Goal: Task Accomplishment & Management: Complete application form

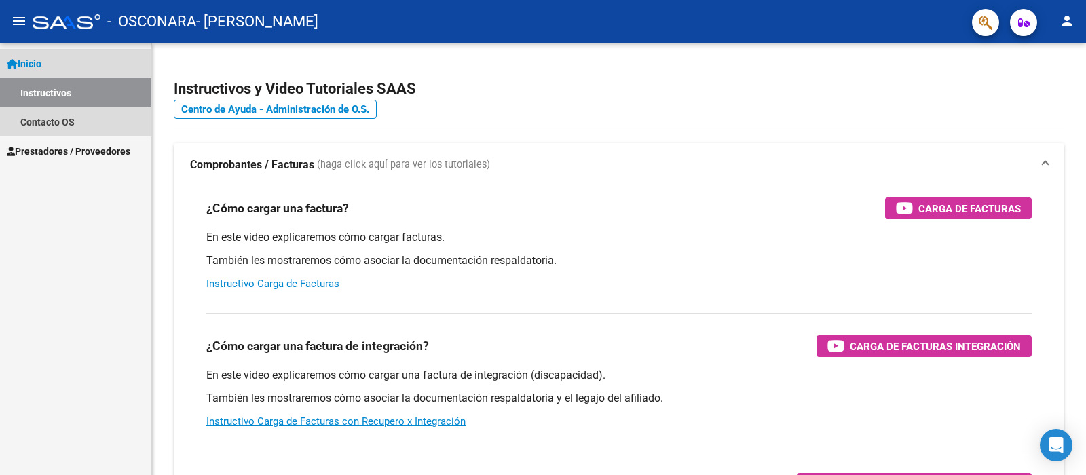
click at [50, 64] on link "Inicio" at bounding box center [75, 63] width 151 height 29
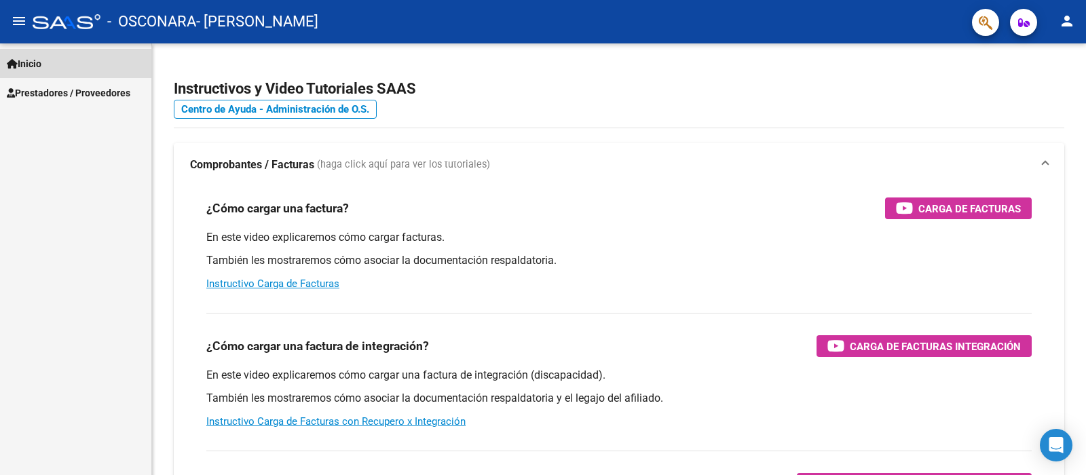
click at [50, 63] on link "Inicio" at bounding box center [75, 63] width 151 height 29
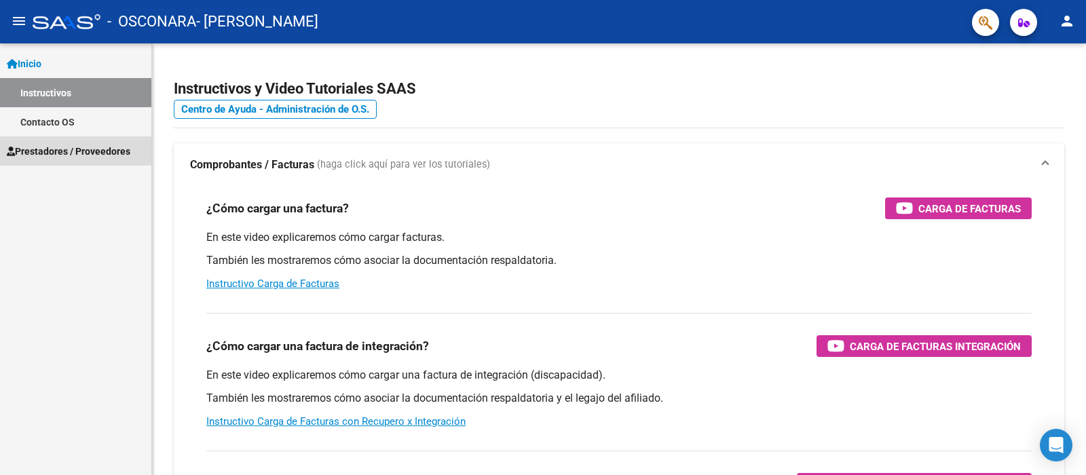
click at [54, 147] on span "Prestadores / Proveedores" at bounding box center [69, 151] width 124 height 15
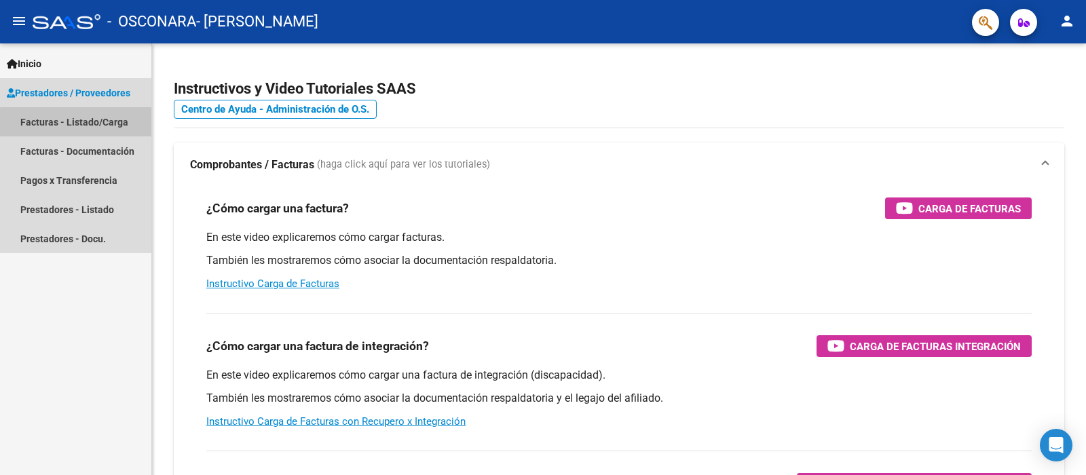
click at [79, 124] on link "Facturas - Listado/Carga" at bounding box center [75, 121] width 151 height 29
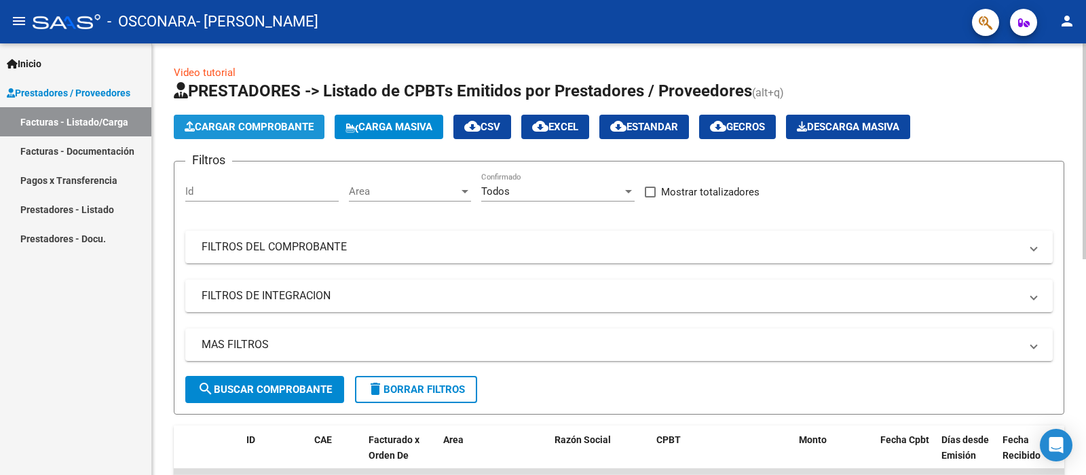
click at [257, 136] on button "Cargar Comprobante" at bounding box center [249, 127] width 151 height 24
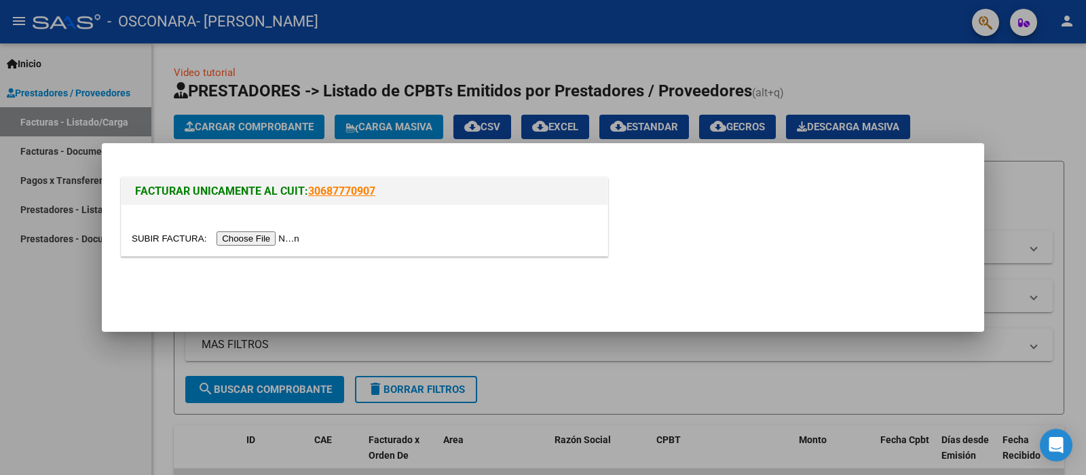
click at [255, 239] on input "file" at bounding box center [218, 239] width 172 height 14
click at [149, 447] on div at bounding box center [543, 237] width 1086 height 475
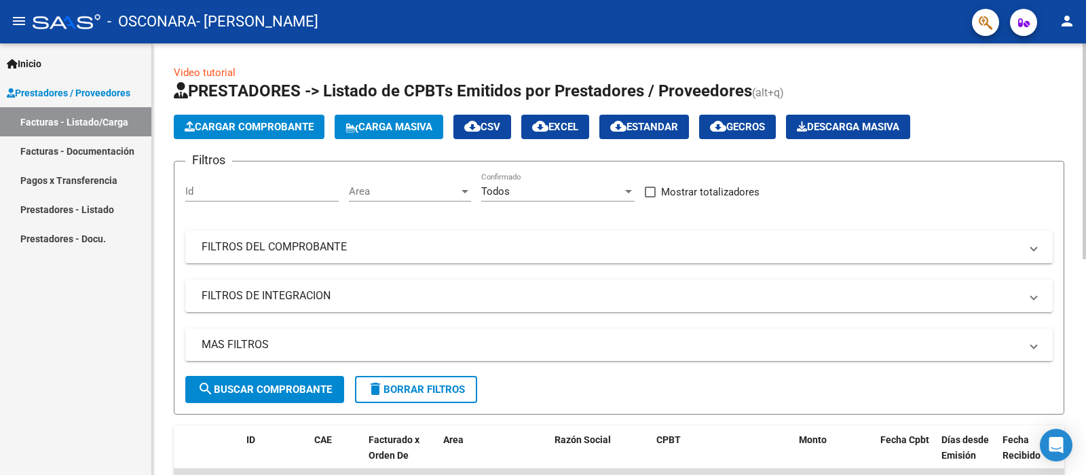
click at [249, 397] on button "search Buscar Comprobante" at bounding box center [264, 389] width 159 height 27
click at [215, 131] on span "Cargar Comprobante" at bounding box center [249, 127] width 129 height 12
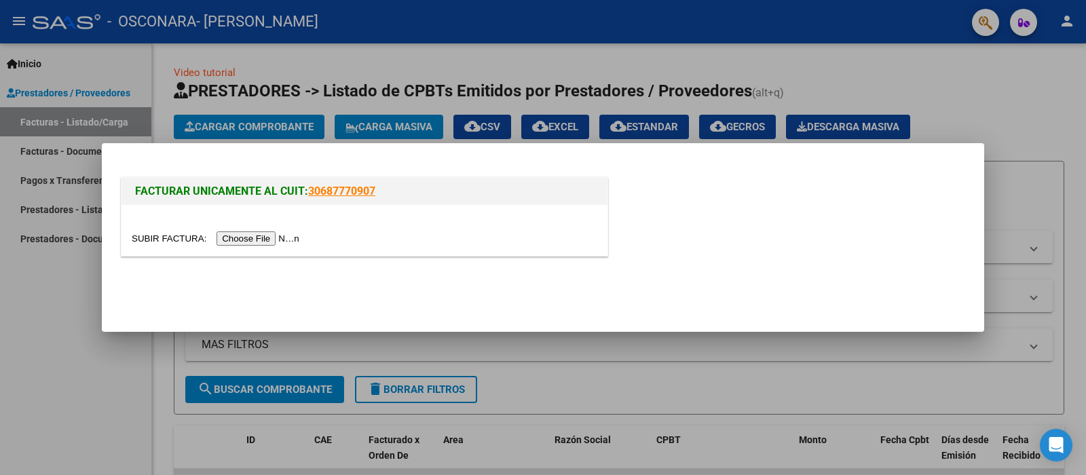
click at [244, 238] on input "file" at bounding box center [218, 239] width 172 height 14
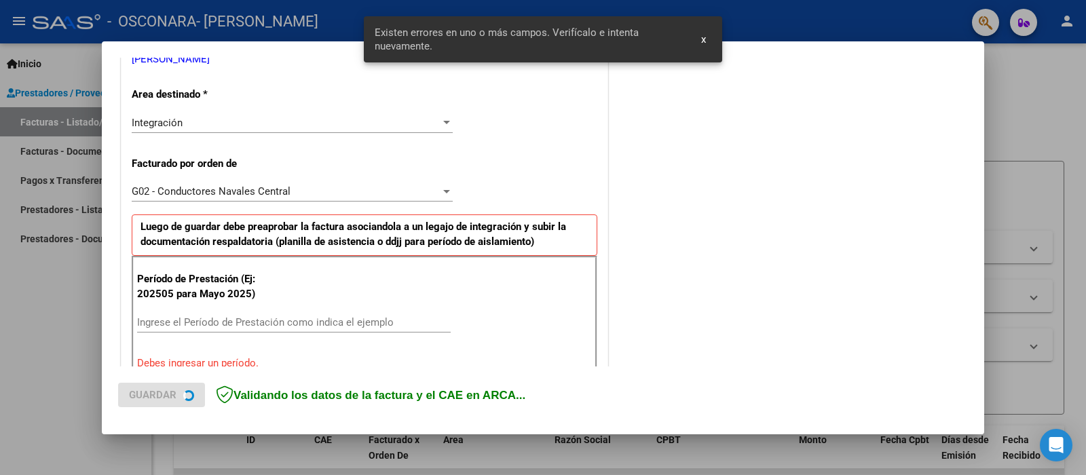
scroll to position [362, 0]
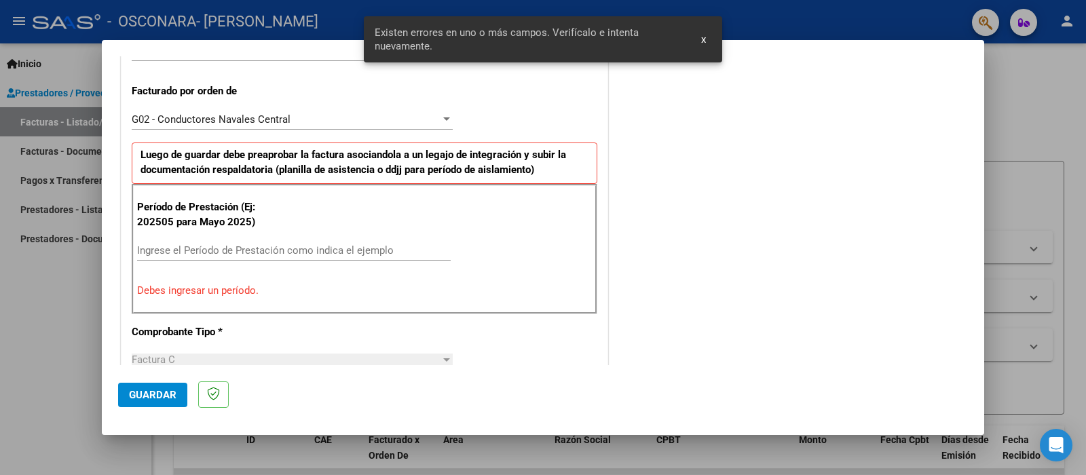
click at [272, 250] on input "Ingrese el Período de Prestación como indica el ejemplo" at bounding box center [294, 250] width 314 height 12
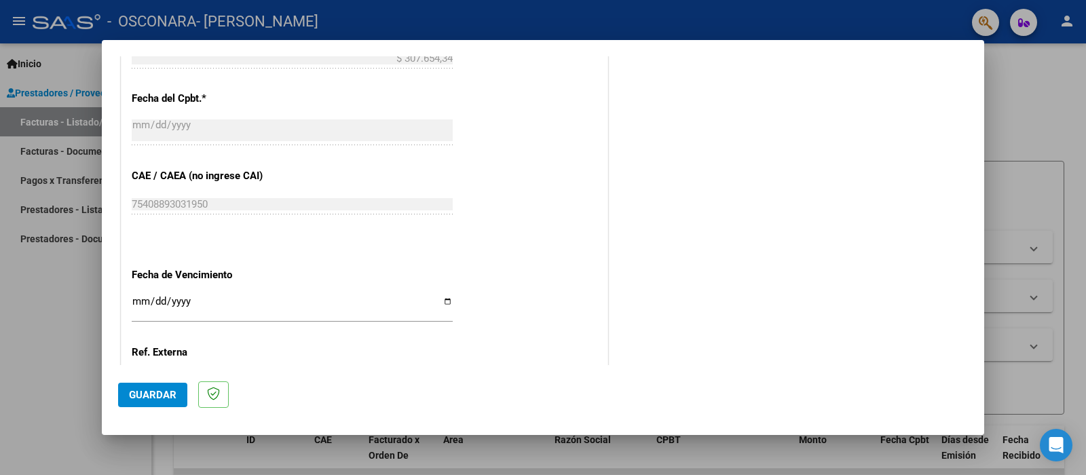
scroll to position [938, 0]
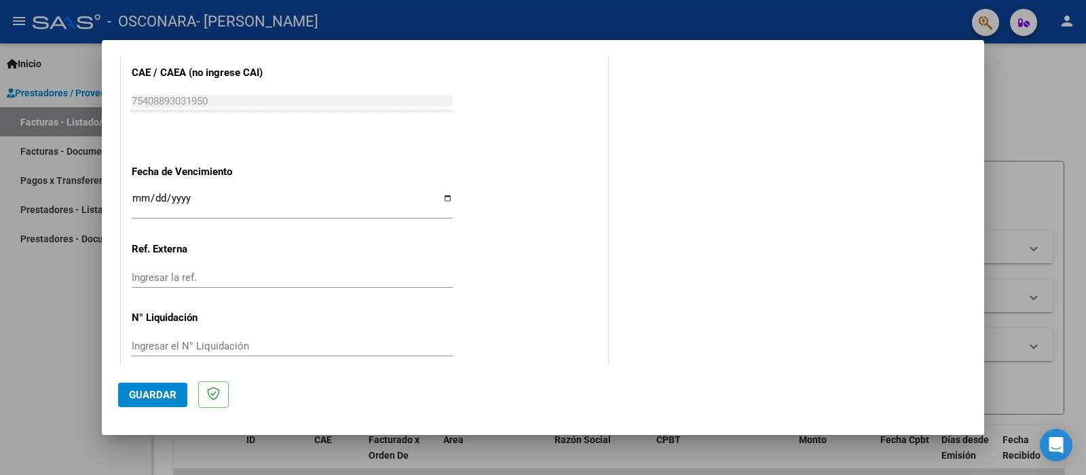
type input "202509"
click at [173, 391] on span "Guardar" at bounding box center [153, 395] width 48 height 12
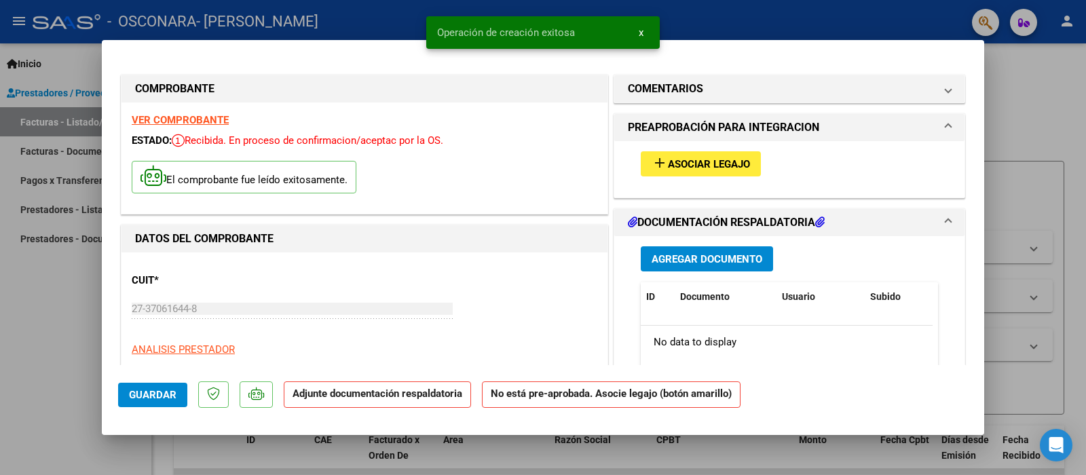
click at [668, 168] on span "Asociar Legajo" at bounding box center [709, 164] width 82 height 12
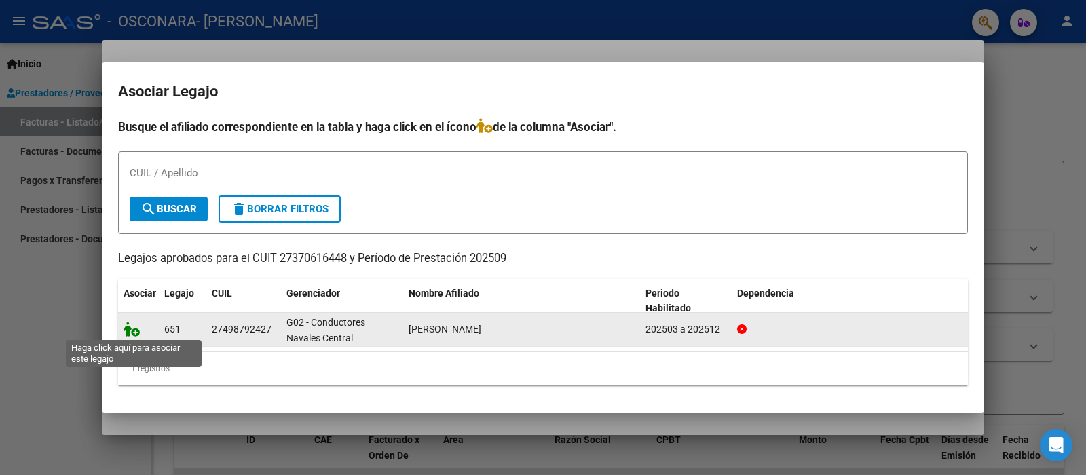
click at [135, 335] on icon at bounding box center [132, 329] width 16 height 15
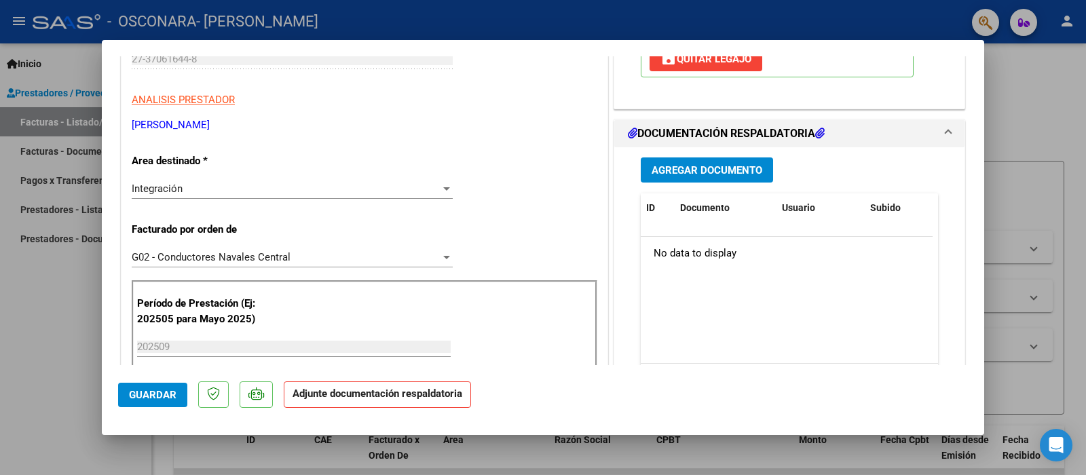
scroll to position [272, 0]
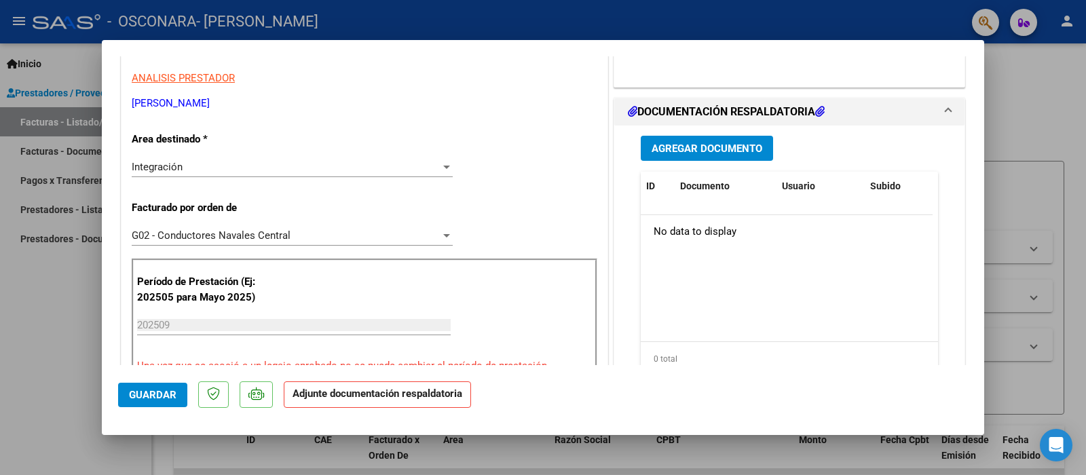
click at [697, 157] on button "Agregar Documento" at bounding box center [707, 148] width 132 height 25
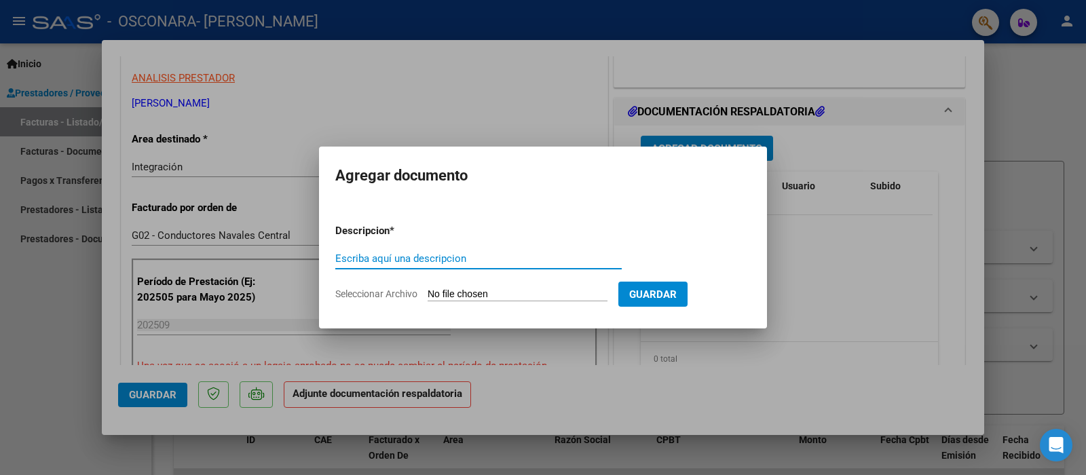
click at [515, 263] on input "Escriba aquí una descripcion" at bounding box center [478, 259] width 287 height 12
type input "planilla de asistencia- informe"
click at [491, 293] on input "Seleccionar Archivo" at bounding box center [518, 295] width 180 height 13
type input "C:\fakepath\Adobe Scan [DATE].pdf"
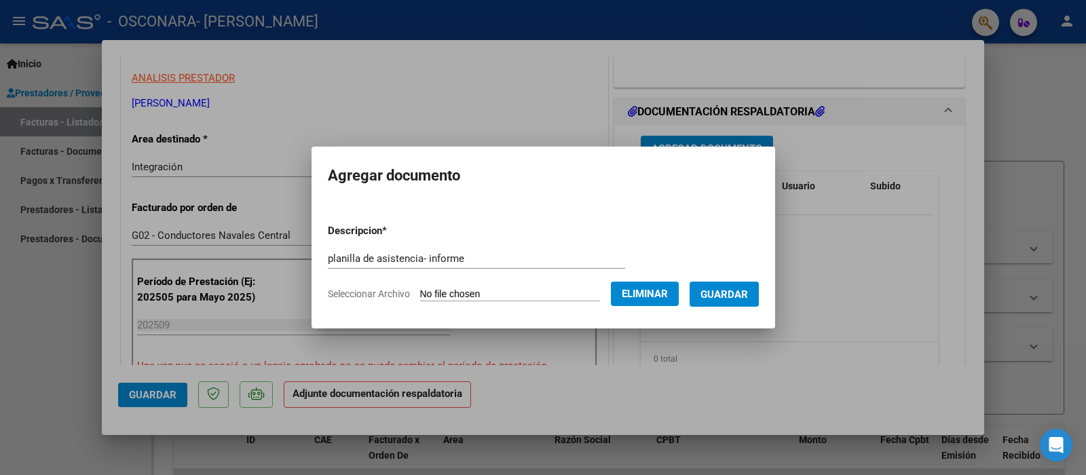
click at [733, 293] on span "Guardar" at bounding box center [725, 295] width 48 height 12
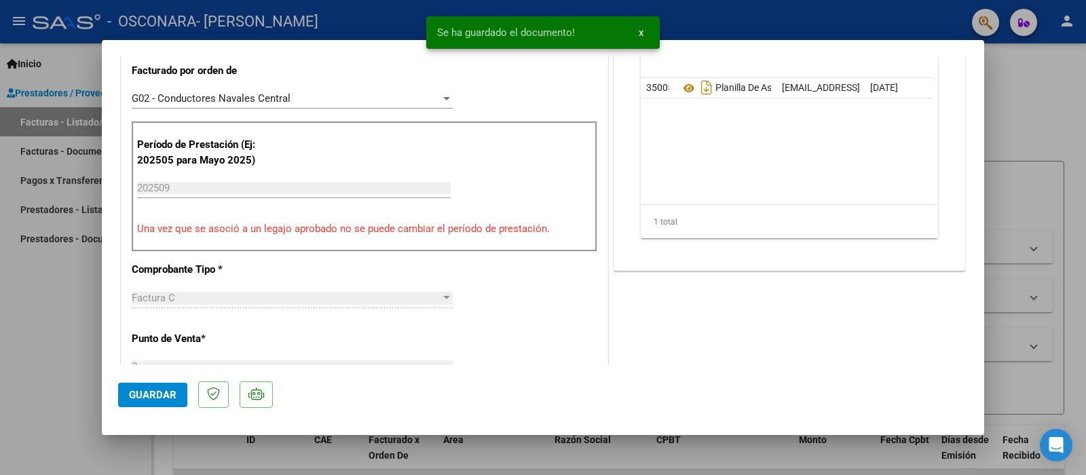
scroll to position [679, 0]
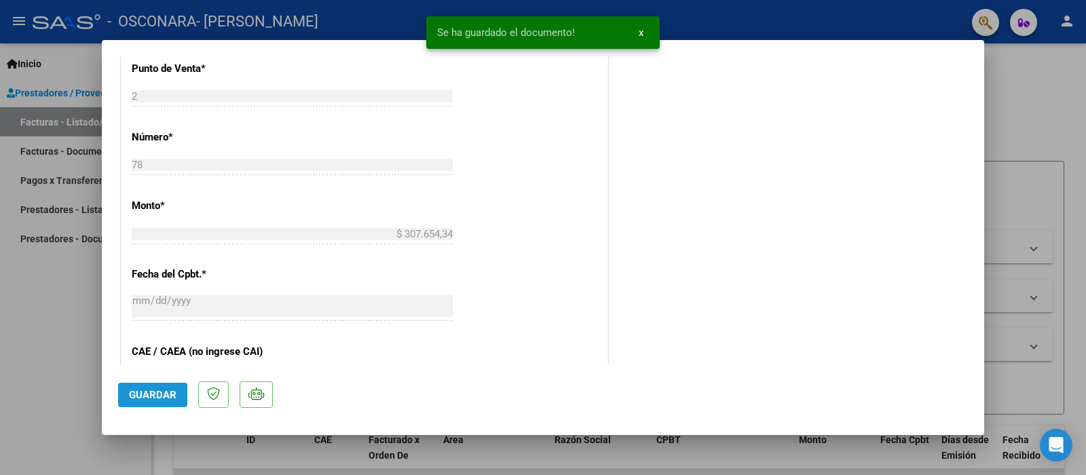
click at [136, 390] on span "Guardar" at bounding box center [153, 395] width 48 height 12
click at [75, 387] on div at bounding box center [543, 237] width 1086 height 475
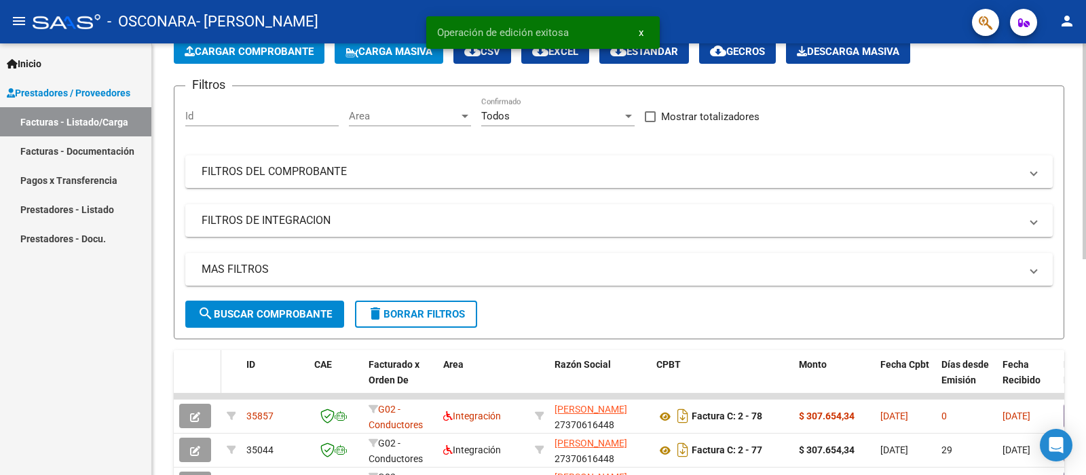
scroll to position [0, 0]
